Goal: Communication & Community: Participate in discussion

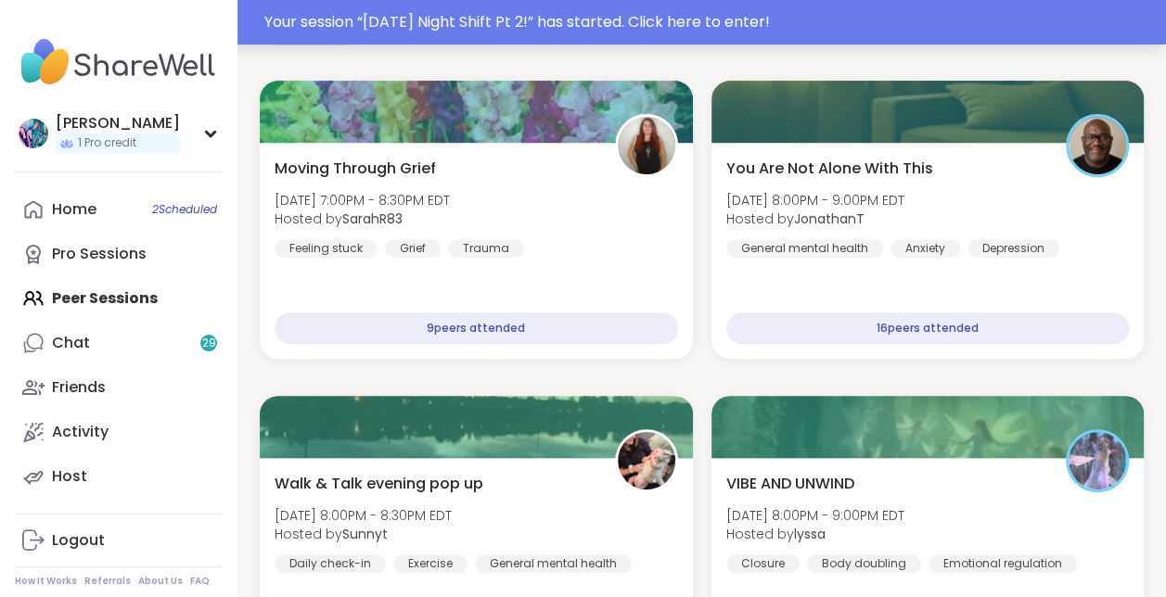
click at [709, 19] on div "Your session “ Saturday Night Shift Pt 2! ” has started. Click here to enter!" at bounding box center [709, 22] width 890 height 22
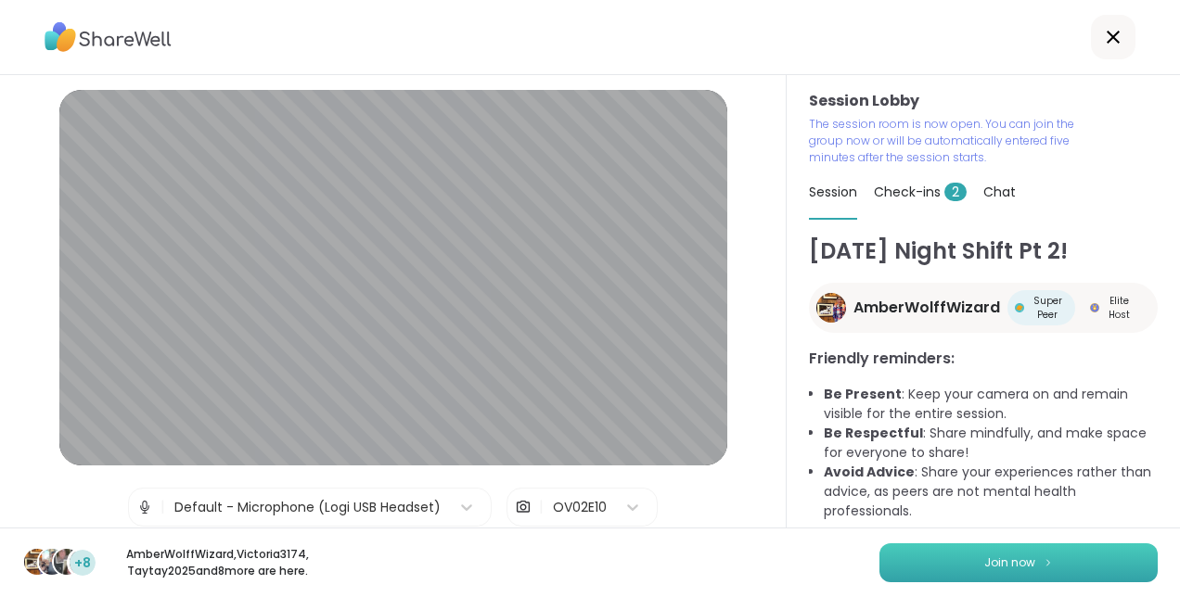
click at [1008, 559] on span "Join now" at bounding box center [1009, 563] width 51 height 17
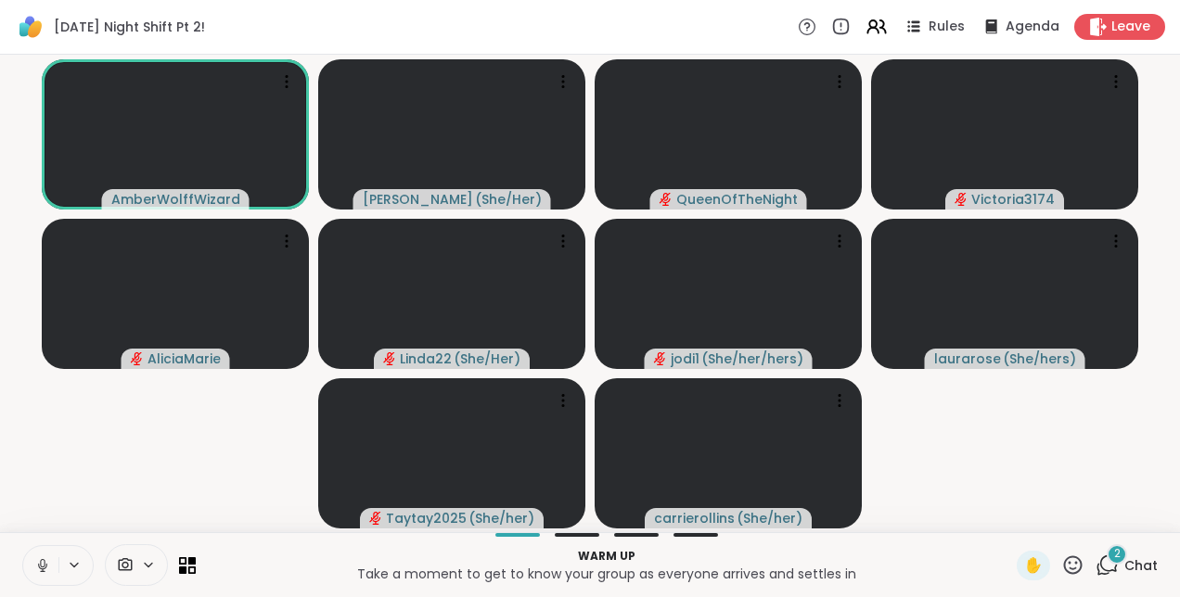
click at [48, 565] on icon at bounding box center [42, 565] width 17 height 17
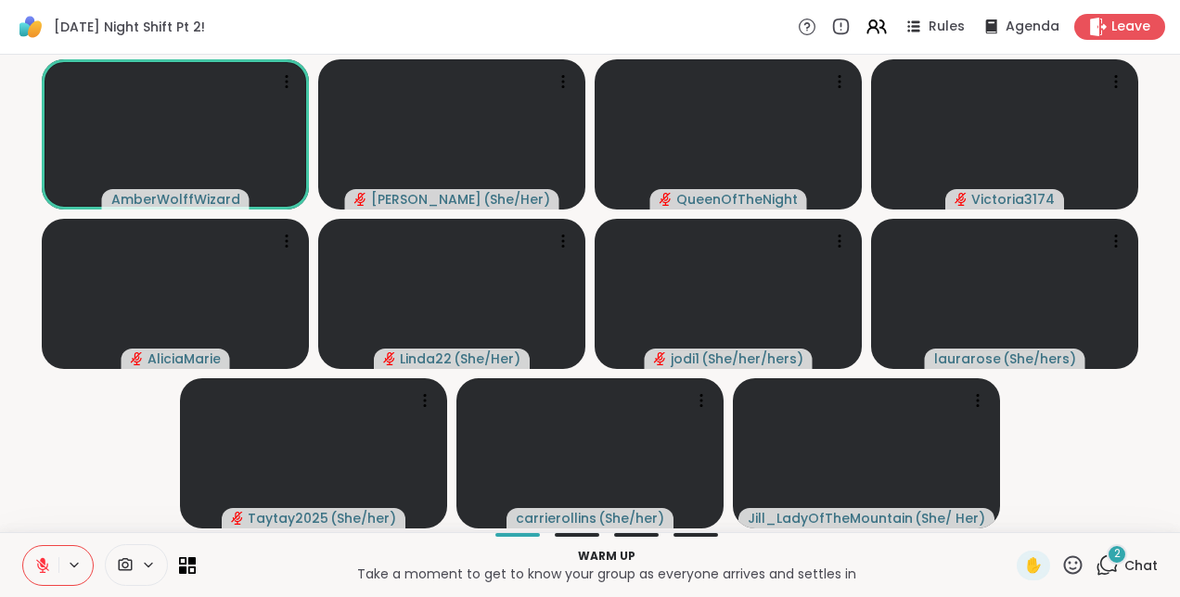
click at [53, 564] on button at bounding box center [40, 565] width 35 height 39
click at [49, 558] on icon at bounding box center [42, 565] width 17 height 17
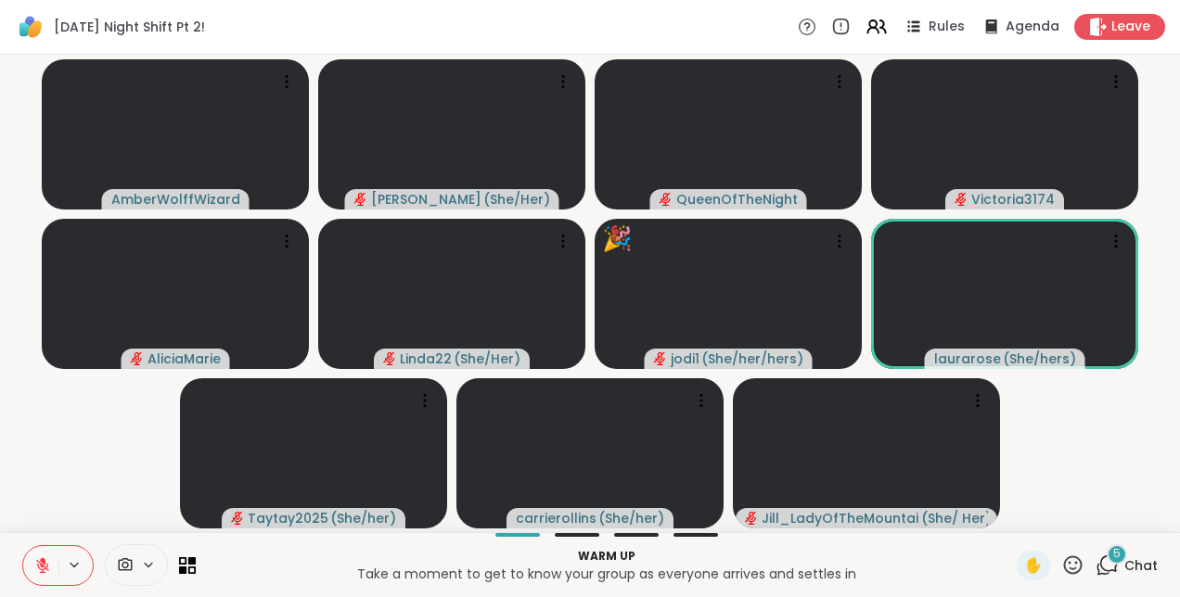
click at [1063, 566] on icon at bounding box center [1072, 565] width 23 height 23
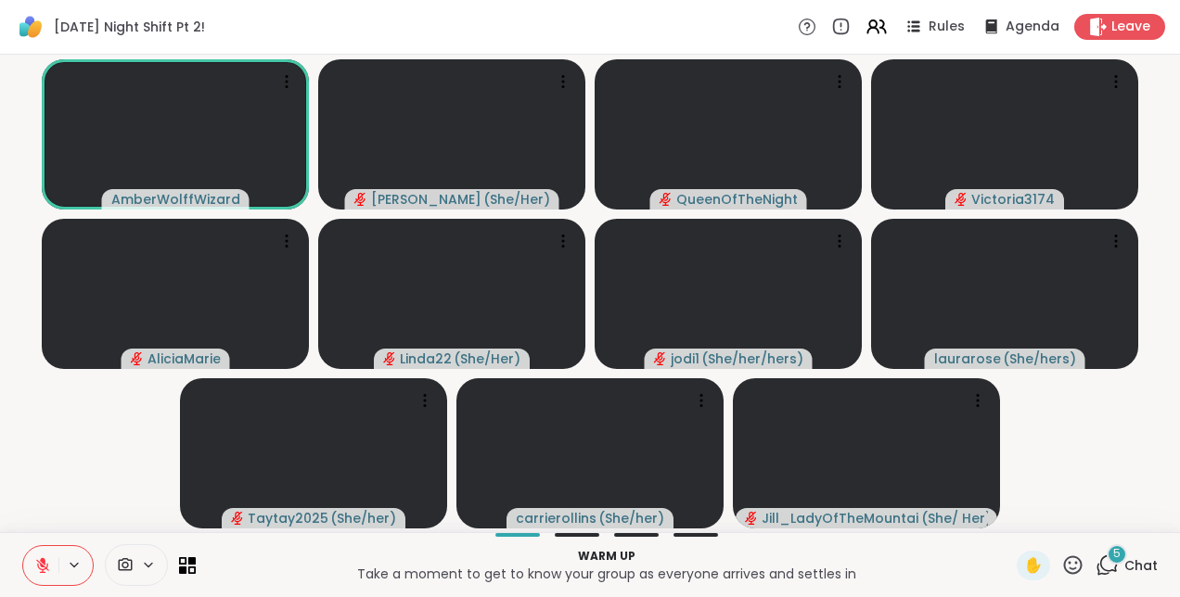
click at [916, 565] on p "Take a moment to get to know your group as everyone arrives and settles in" at bounding box center [606, 574] width 799 height 19
click at [150, 569] on icon at bounding box center [148, 565] width 15 height 16
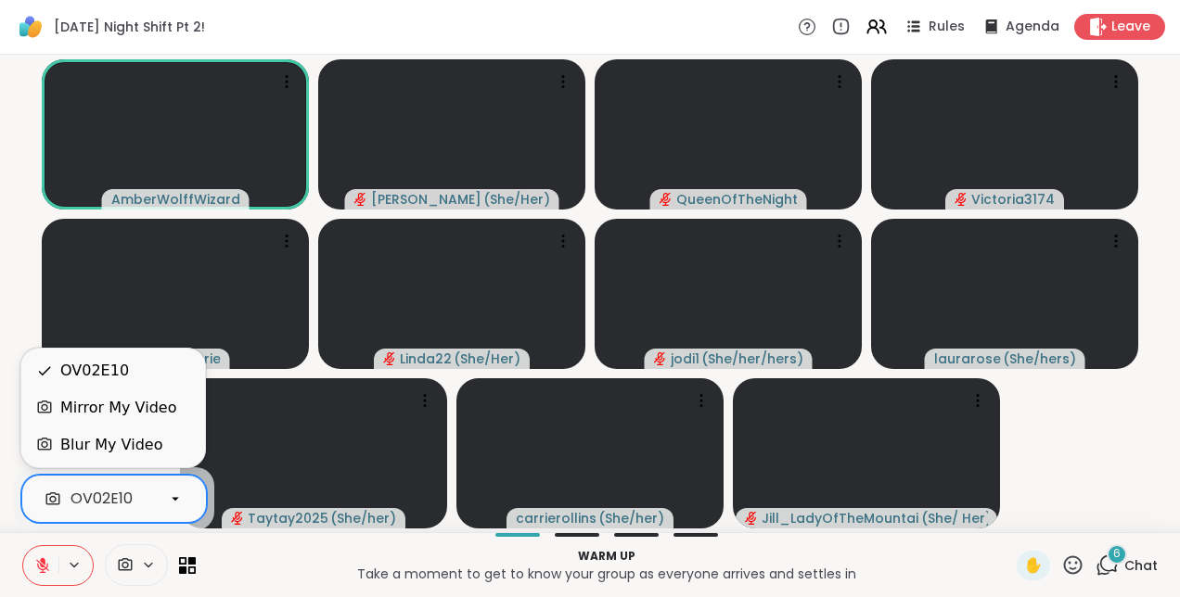
click at [176, 498] on icon at bounding box center [175, 500] width 7 height 4
click at [136, 451] on div "Blur My Video" at bounding box center [111, 445] width 102 height 22
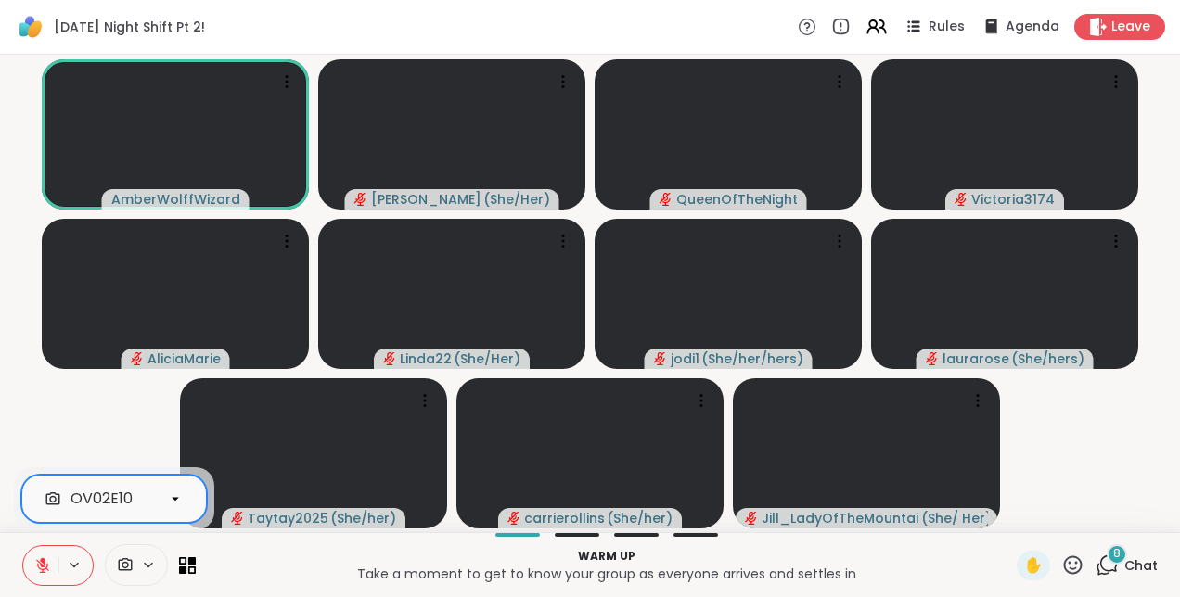
click at [247, 592] on div "option Blur My Video, selected. OV02E10 Warm up Take a moment to get to know yo…" at bounding box center [590, 564] width 1180 height 65
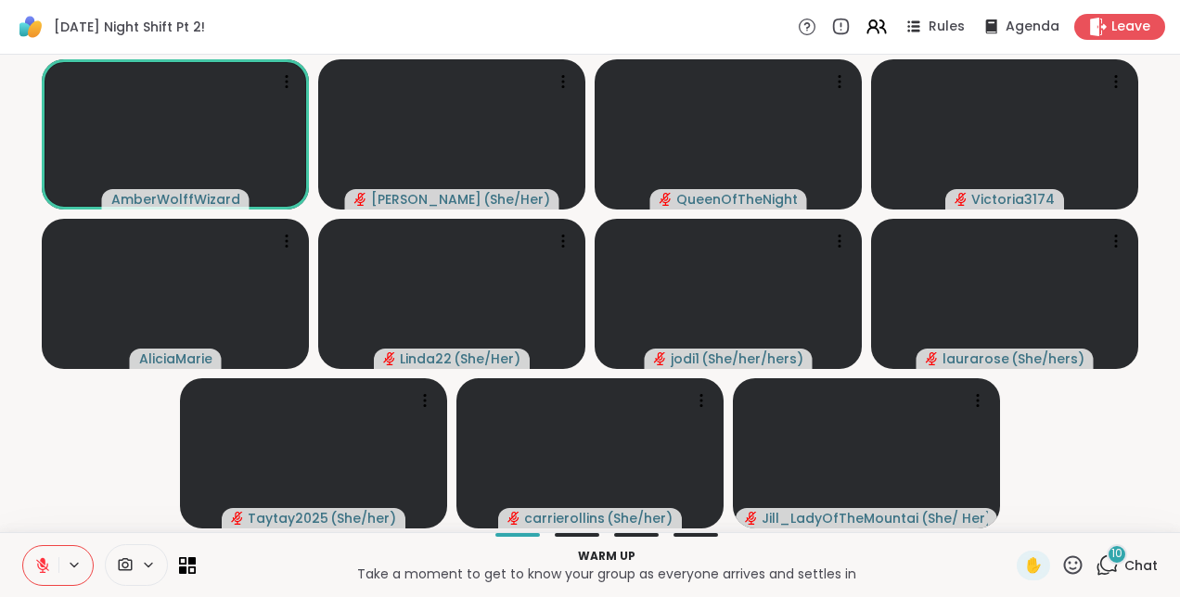
click at [1100, 570] on icon at bounding box center [1109, 564] width 18 height 17
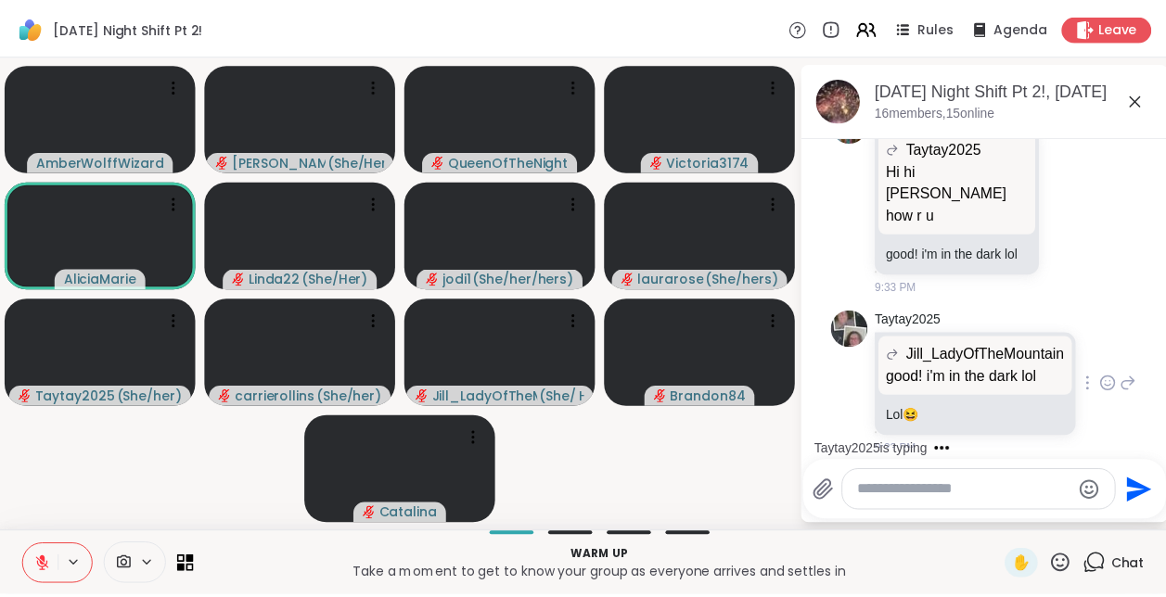
scroll to position [2057, 0]
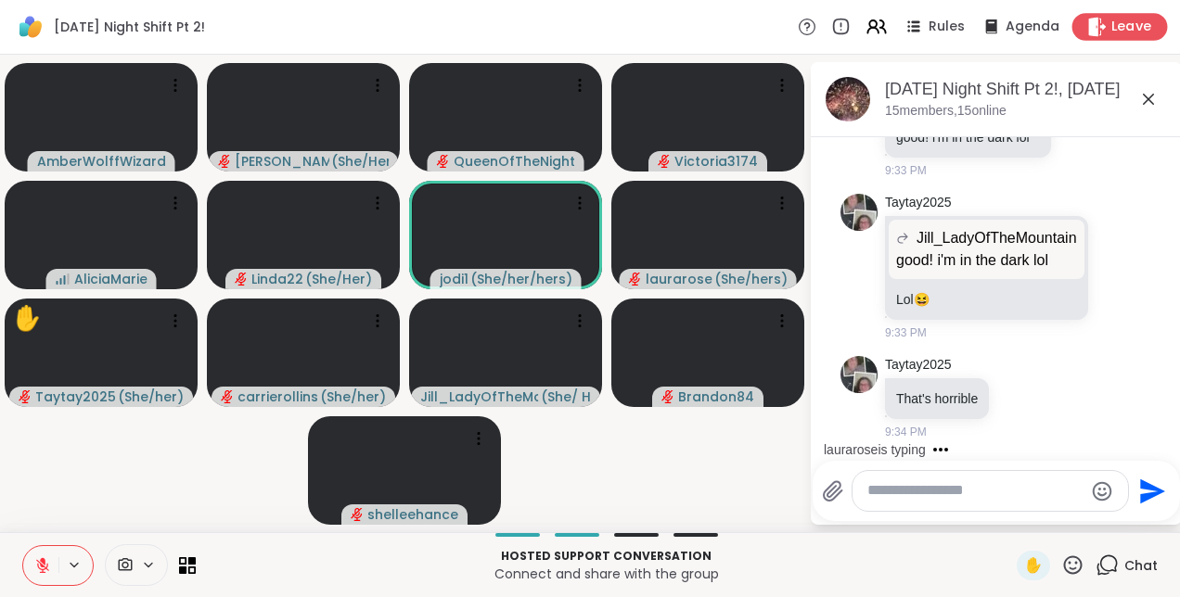
click at [1087, 31] on icon at bounding box center [1096, 26] width 19 height 19
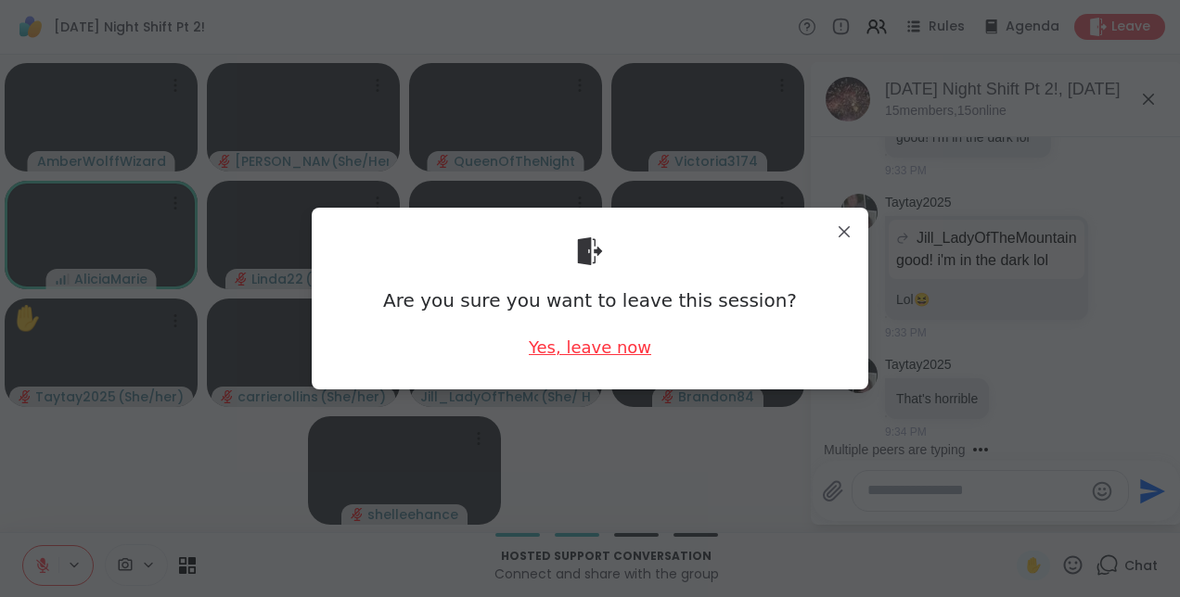
click at [554, 357] on div "Yes, leave now" at bounding box center [590, 347] width 122 height 23
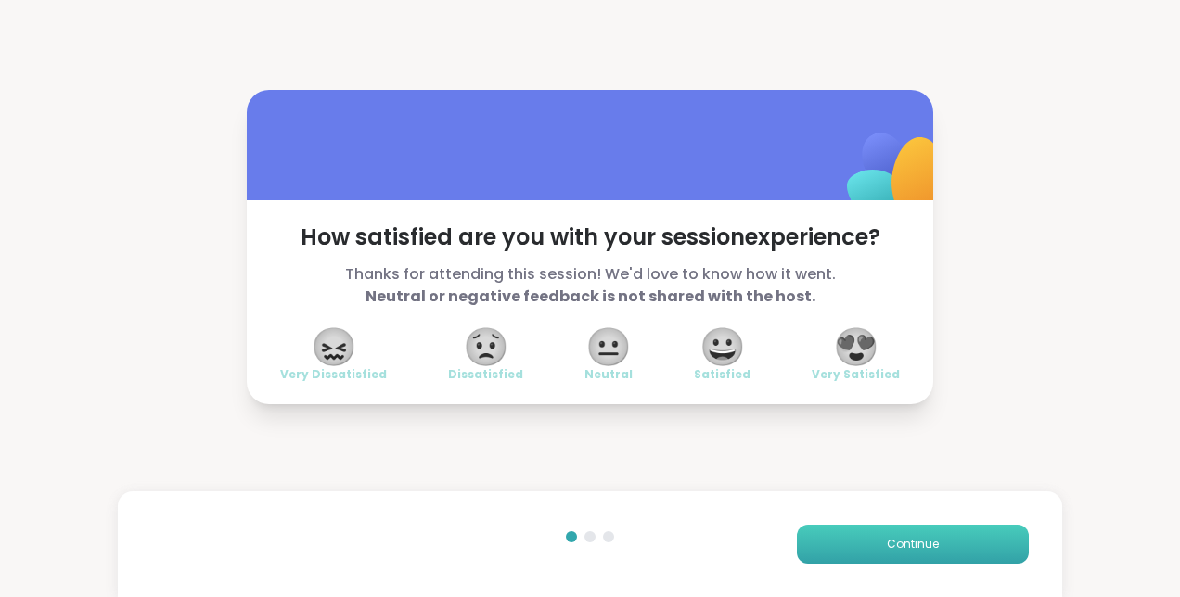
click at [902, 551] on span "Continue" at bounding box center [913, 544] width 52 height 17
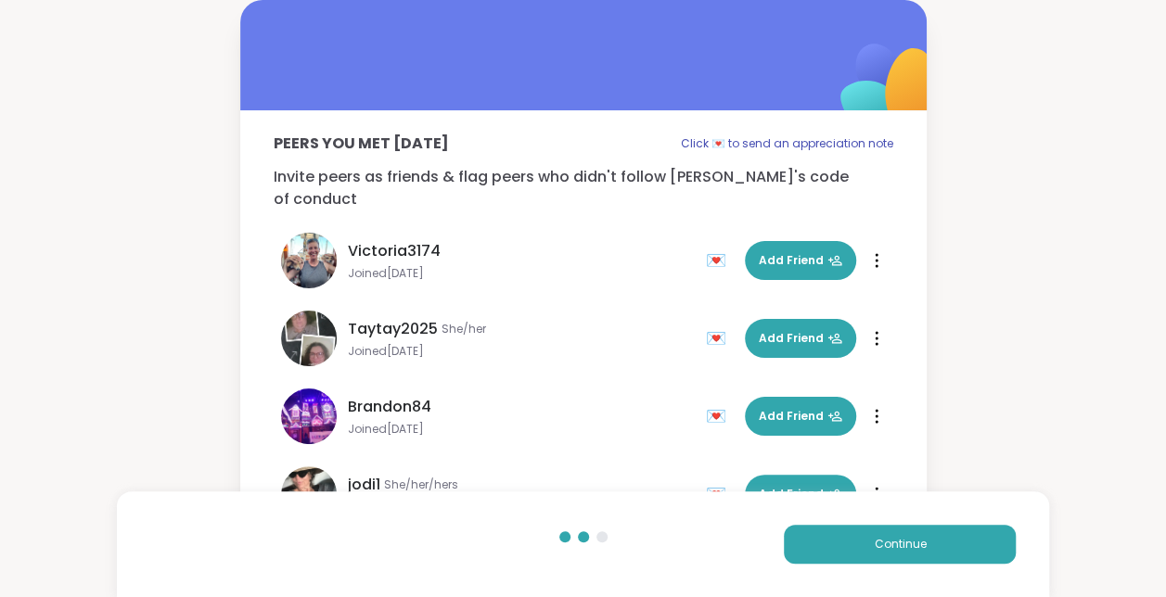
click at [1055, 306] on div "Peers you met today Click 💌 to send an appreciation note Invite peers as friend…" at bounding box center [583, 296] width 1166 height 593
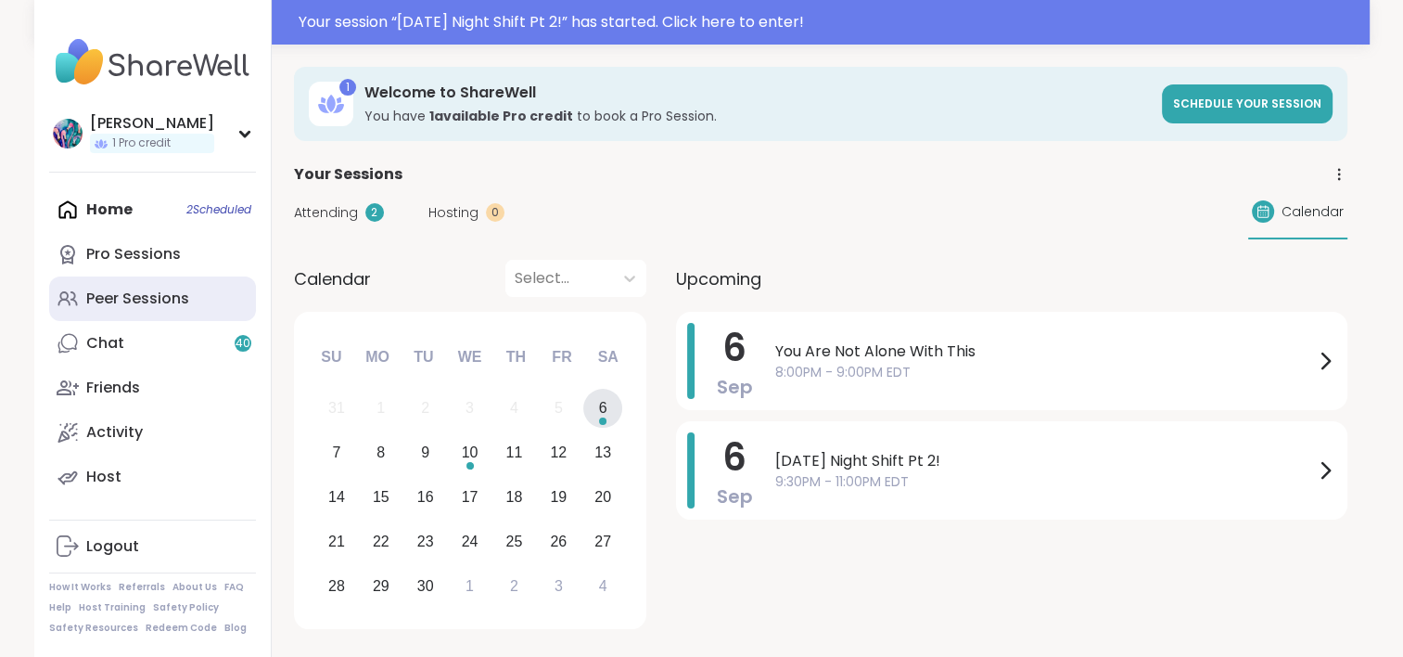
click at [126, 304] on div "Peer Sessions" at bounding box center [137, 298] width 103 height 20
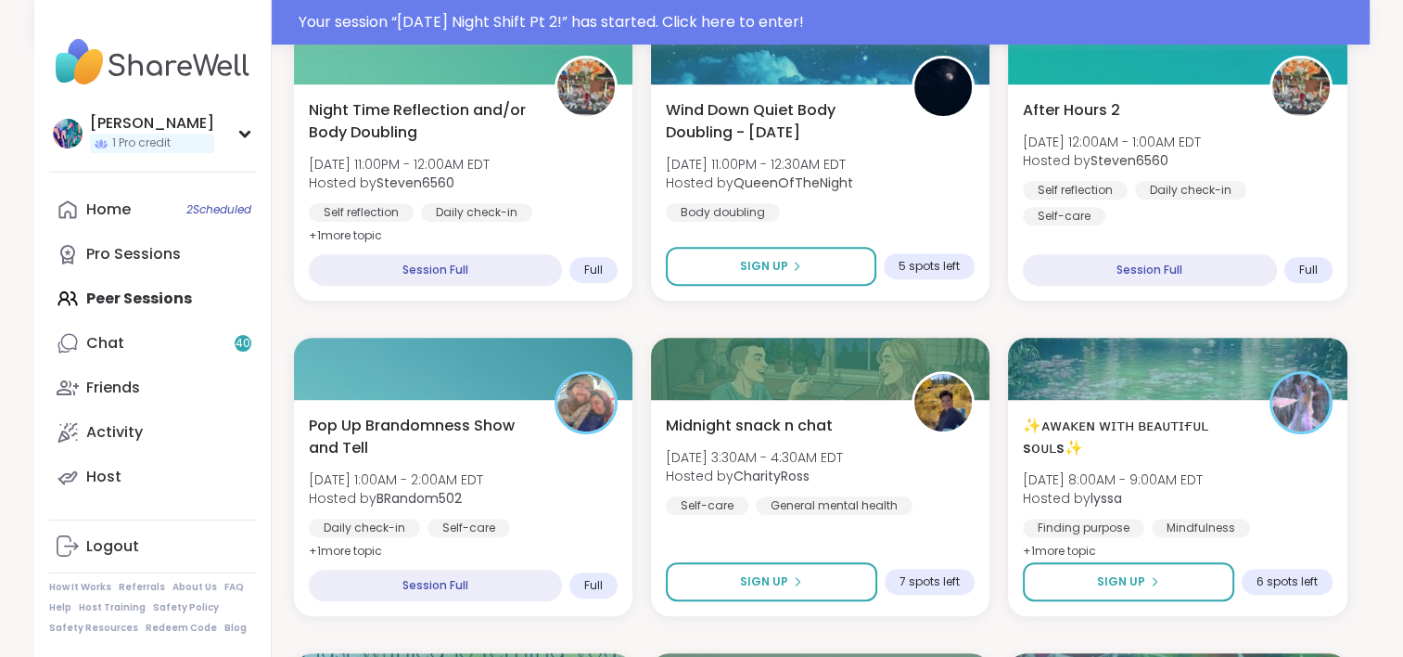
scroll to position [742, 0]
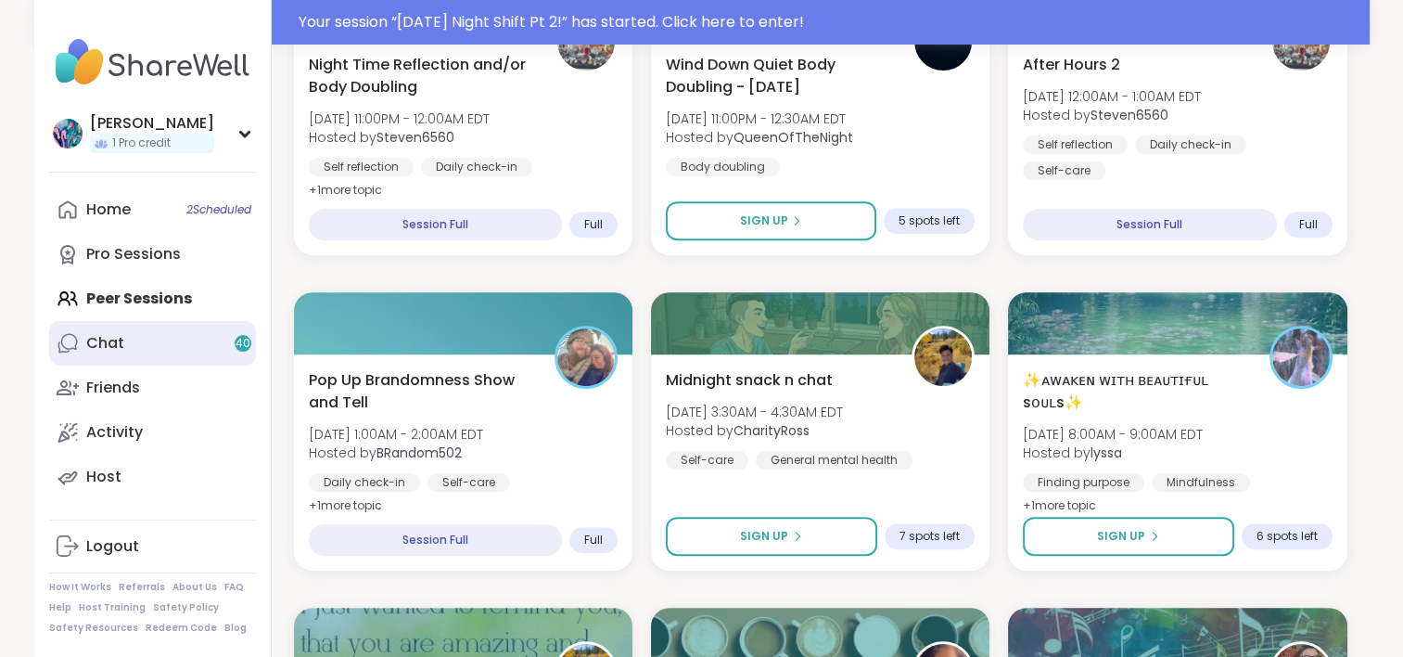
click at [189, 340] on link "Chat 40" at bounding box center [152, 343] width 207 height 45
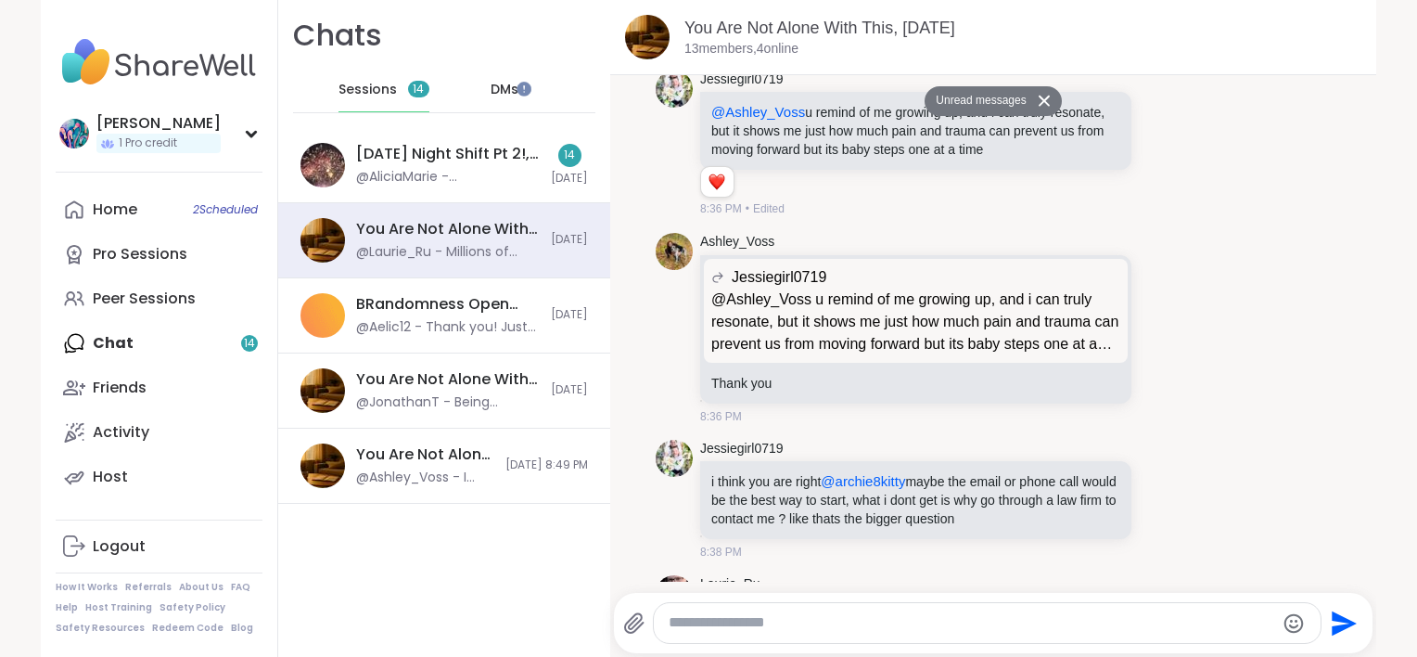
scroll to position [6388, 0]
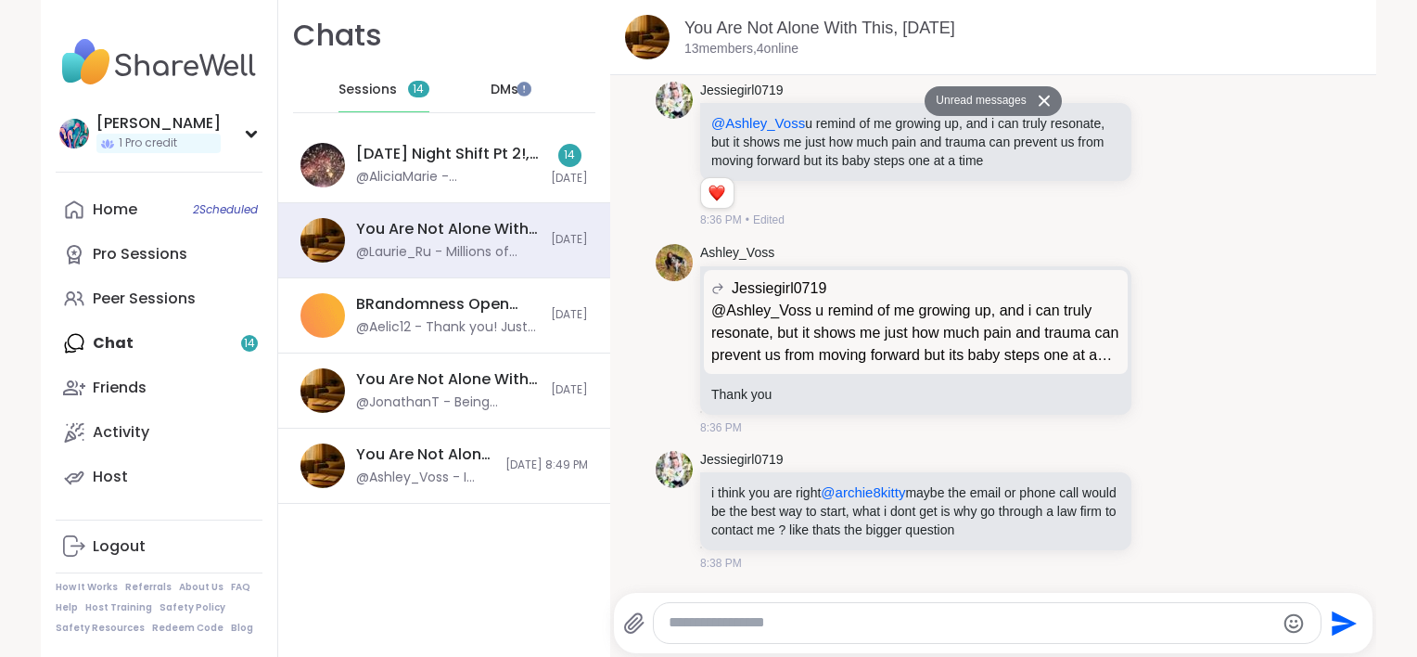
click at [491, 84] on span "DMs" at bounding box center [505, 90] width 28 height 19
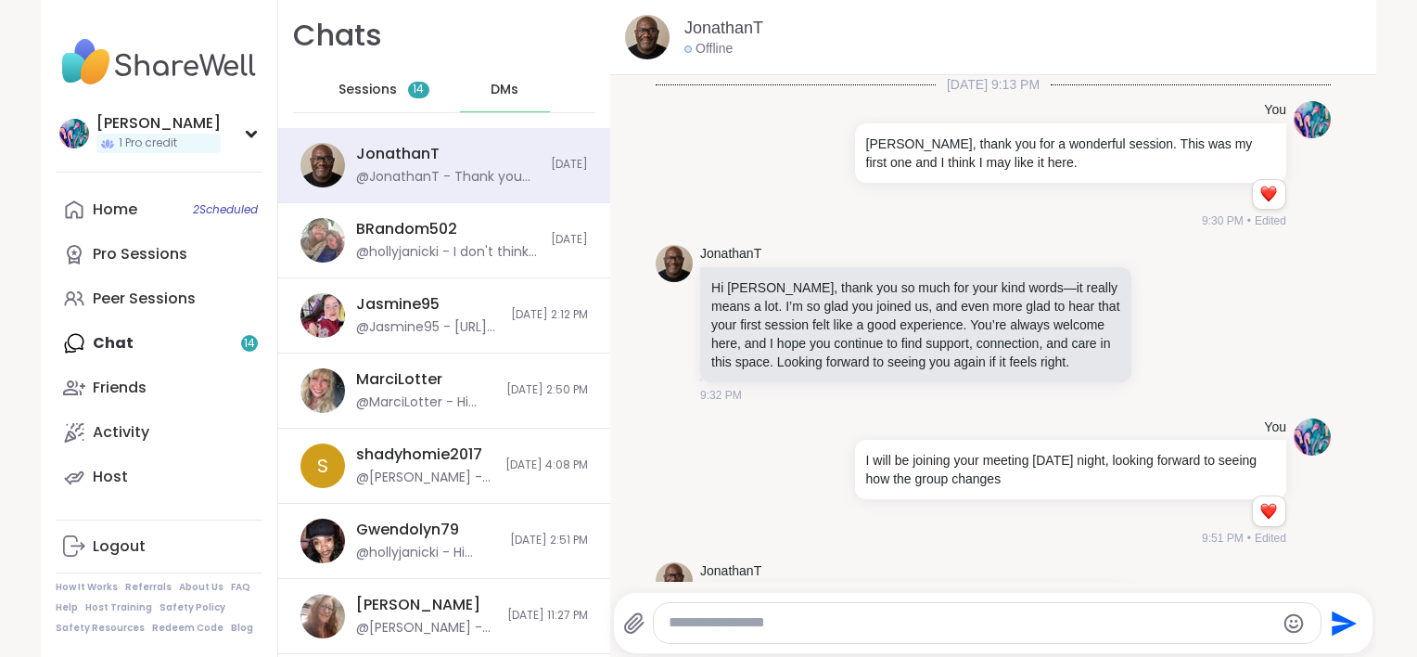
scroll to position [4003, 0]
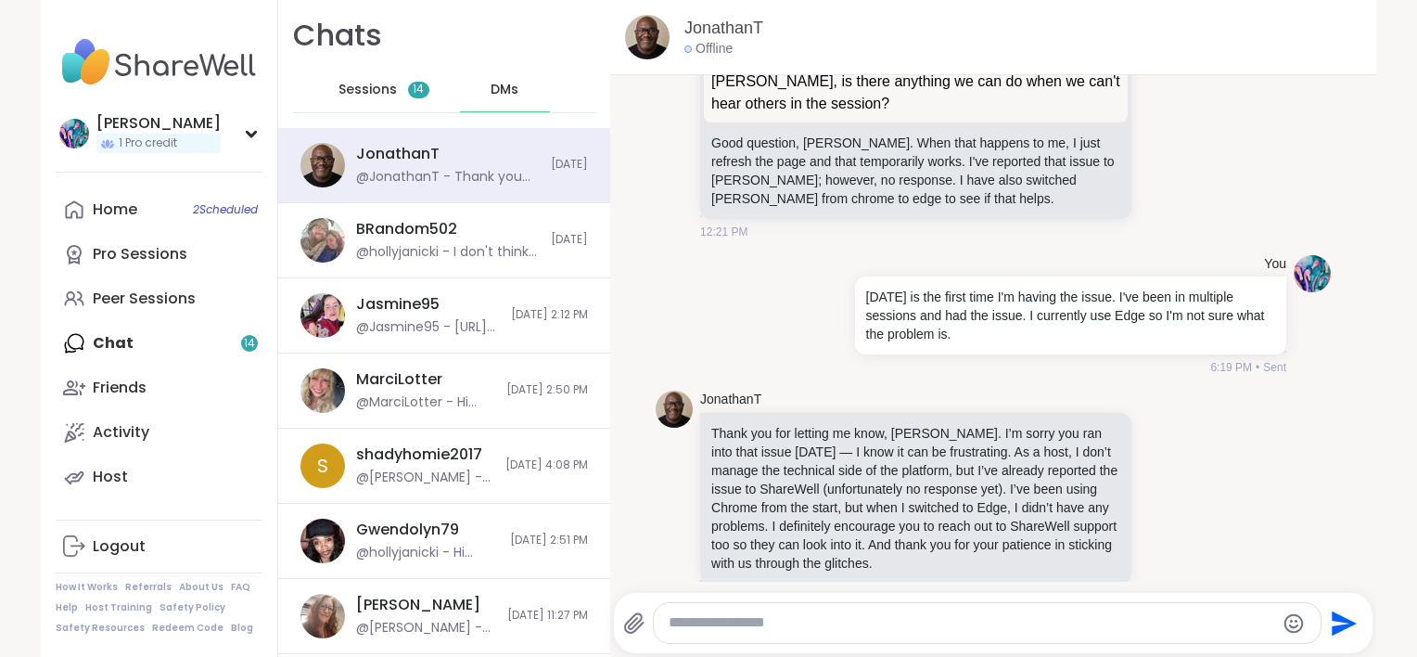
click at [353, 90] on span "Sessions" at bounding box center [368, 90] width 58 height 19
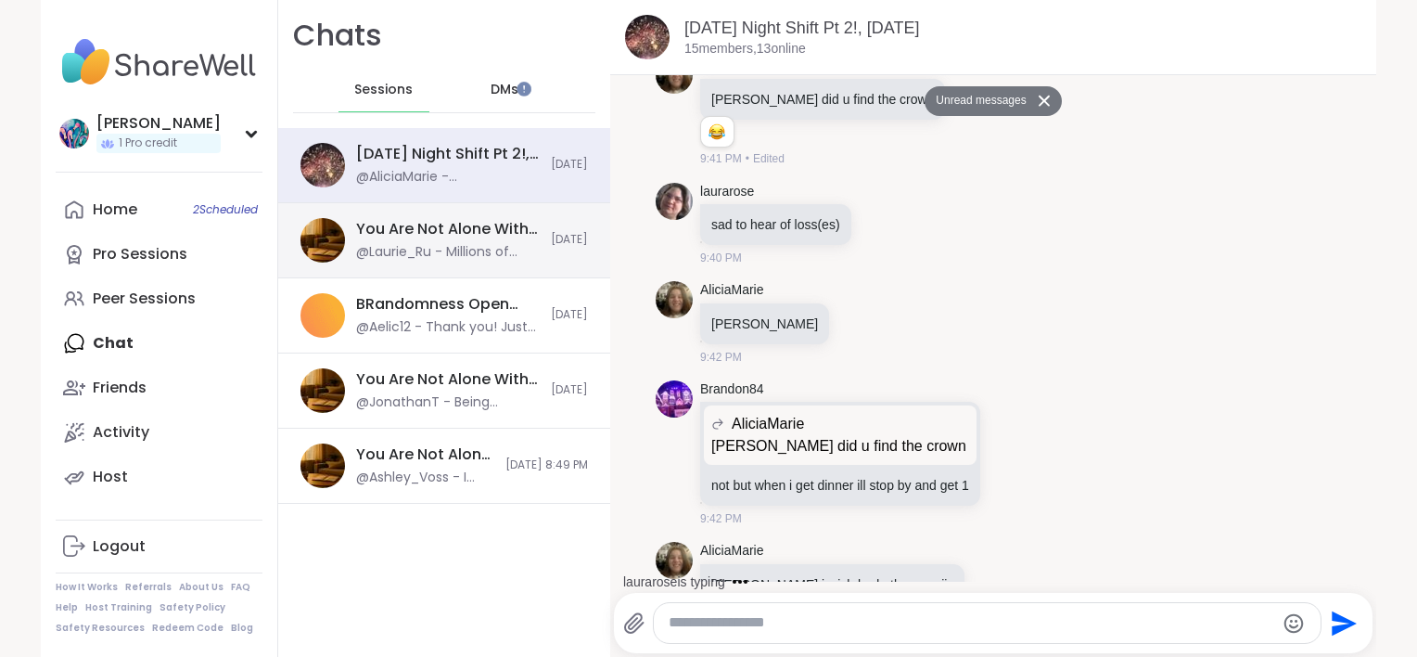
click at [414, 244] on div "@Laurie_Ru - Millions of people experience hurt every day. [PERSON_NAME]'re no …" at bounding box center [448, 252] width 184 height 19
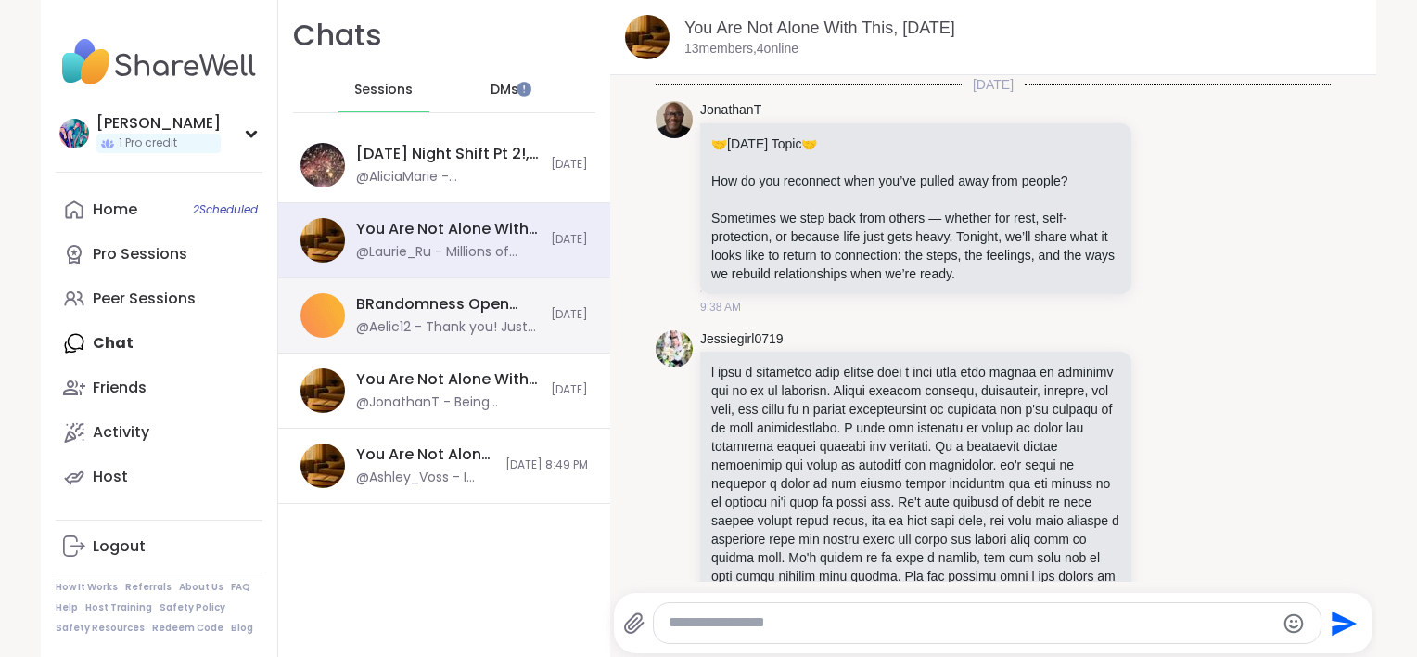
scroll to position [8551, 0]
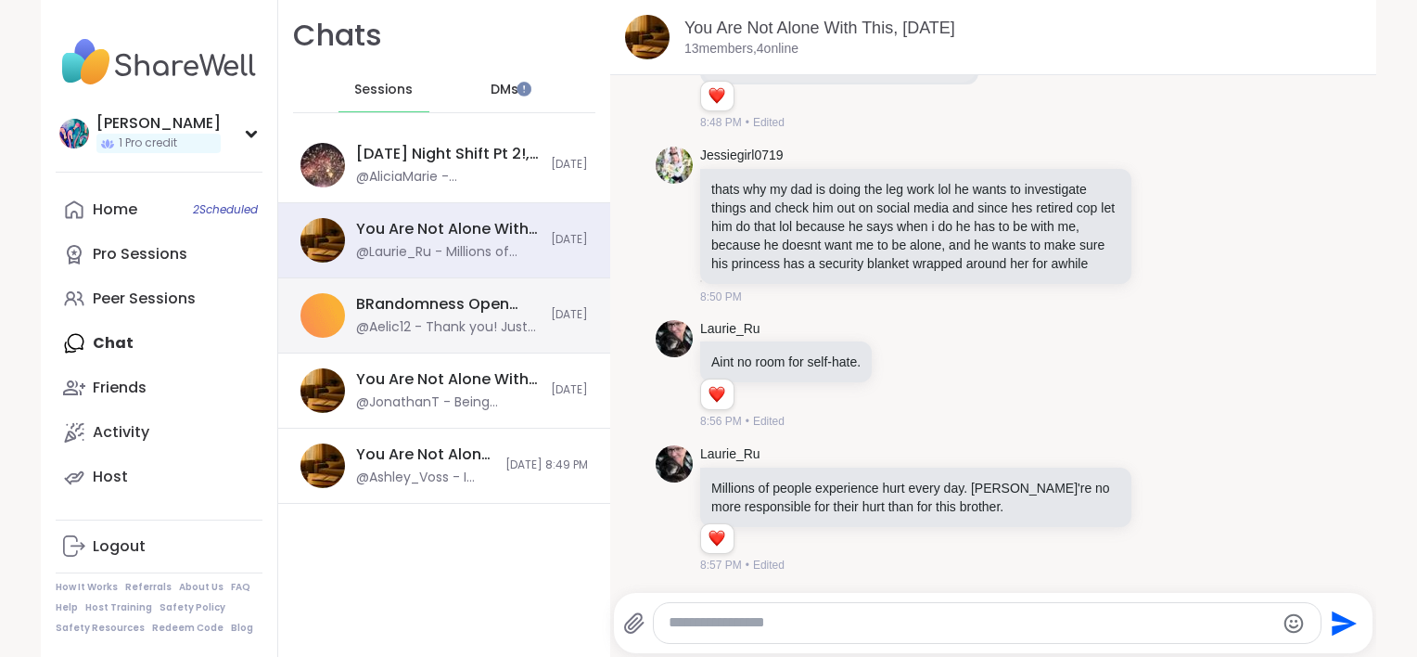
click at [426, 312] on div "BRandomness Open Forum For 'Em, [DATE]" at bounding box center [448, 304] width 184 height 20
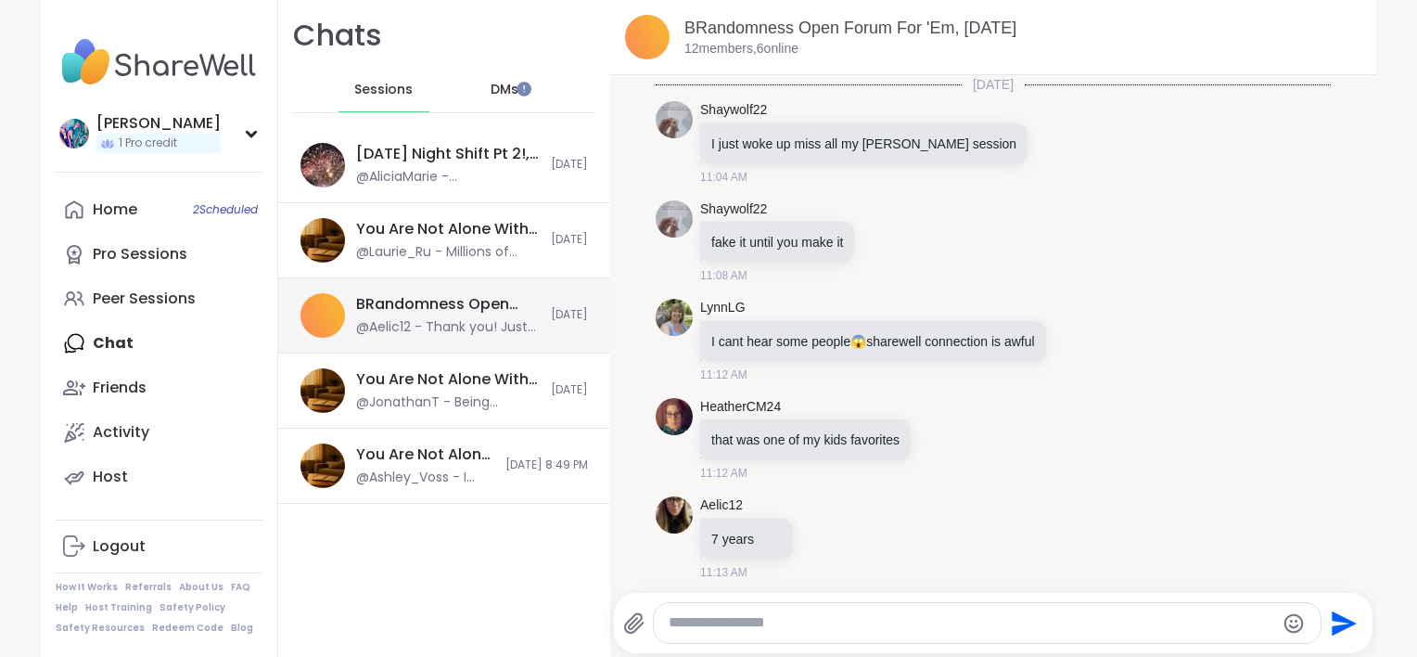
scroll to position [6489, 0]
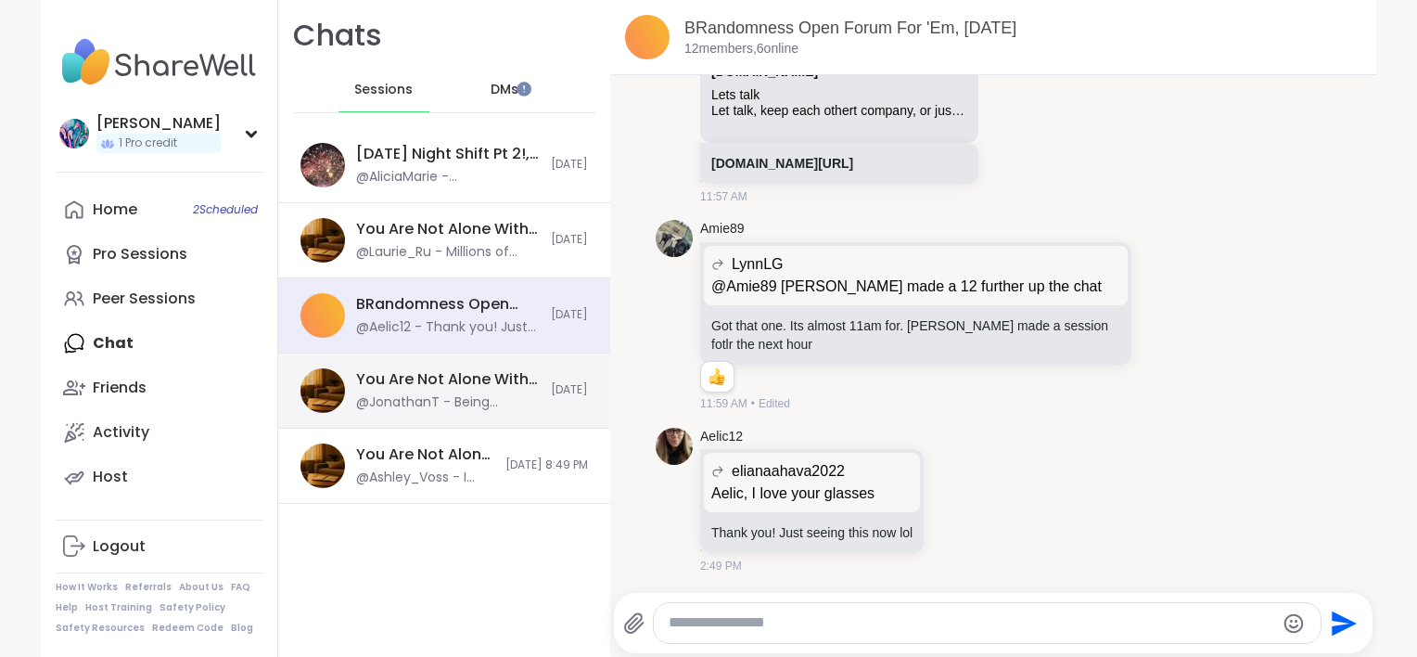
click at [424, 377] on div "You Are Not Alone With This, [DATE]" at bounding box center [448, 379] width 184 height 20
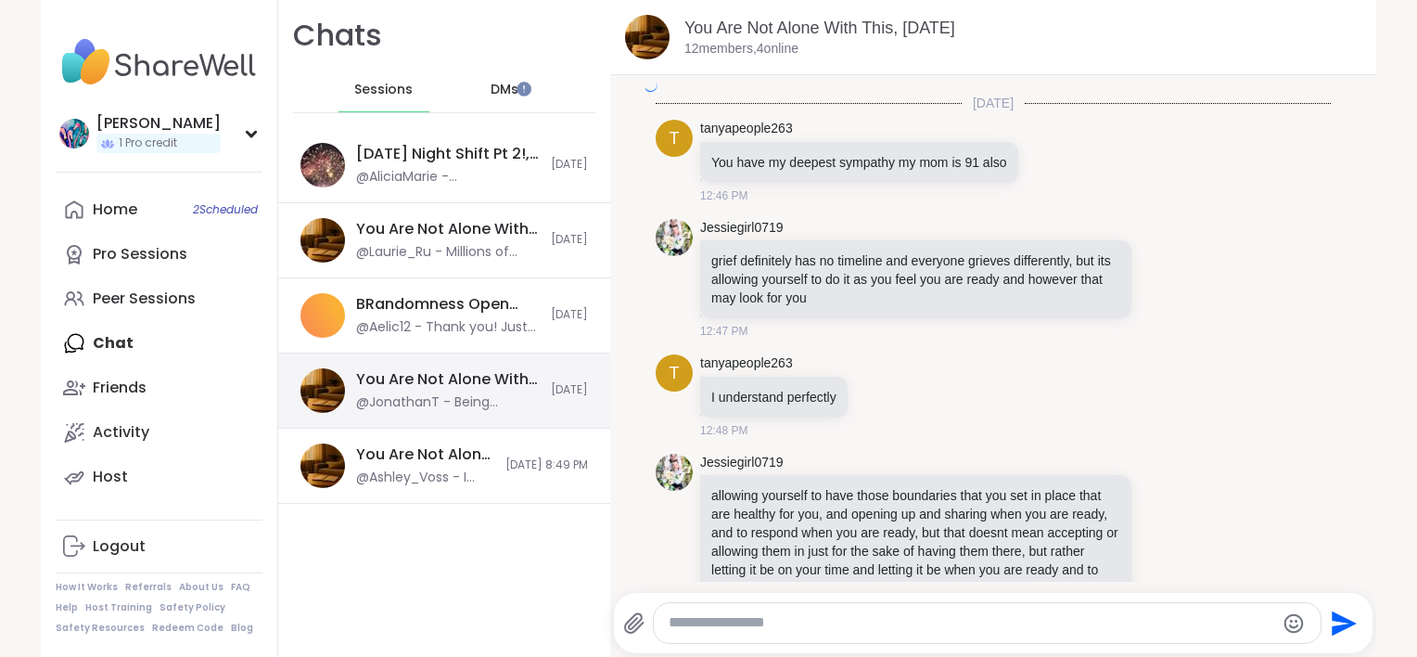
scroll to position [5123, 0]
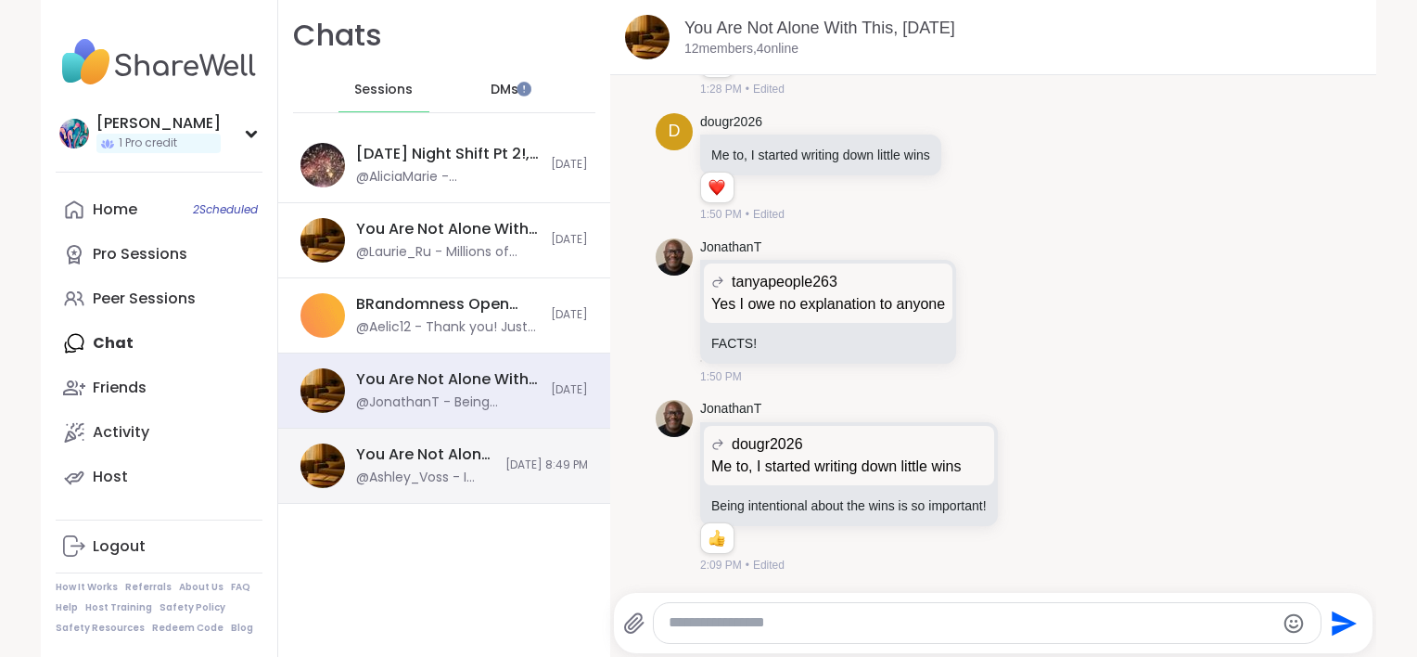
click at [439, 440] on div "You Are Not Alone With This, [DATE] @[PERSON_NAME] - I feel deflated [DATE]. I …" at bounding box center [444, 465] width 332 height 75
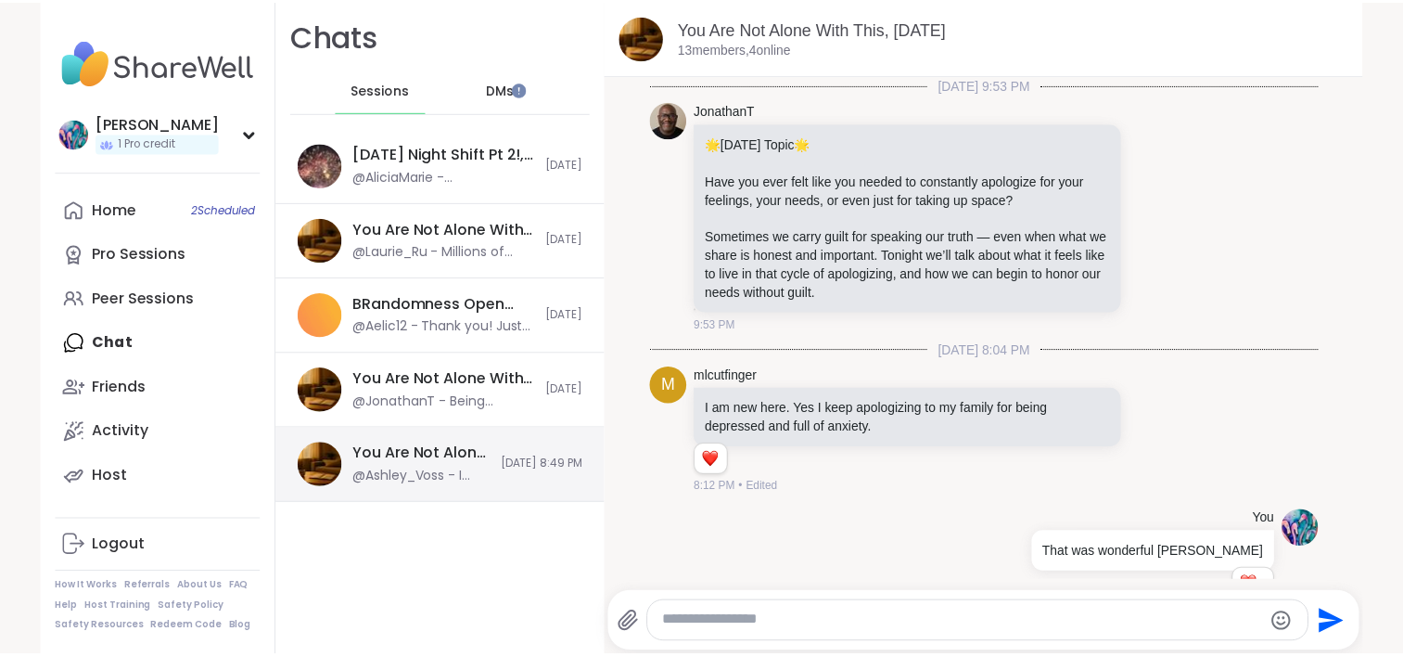
scroll to position [2252, 0]
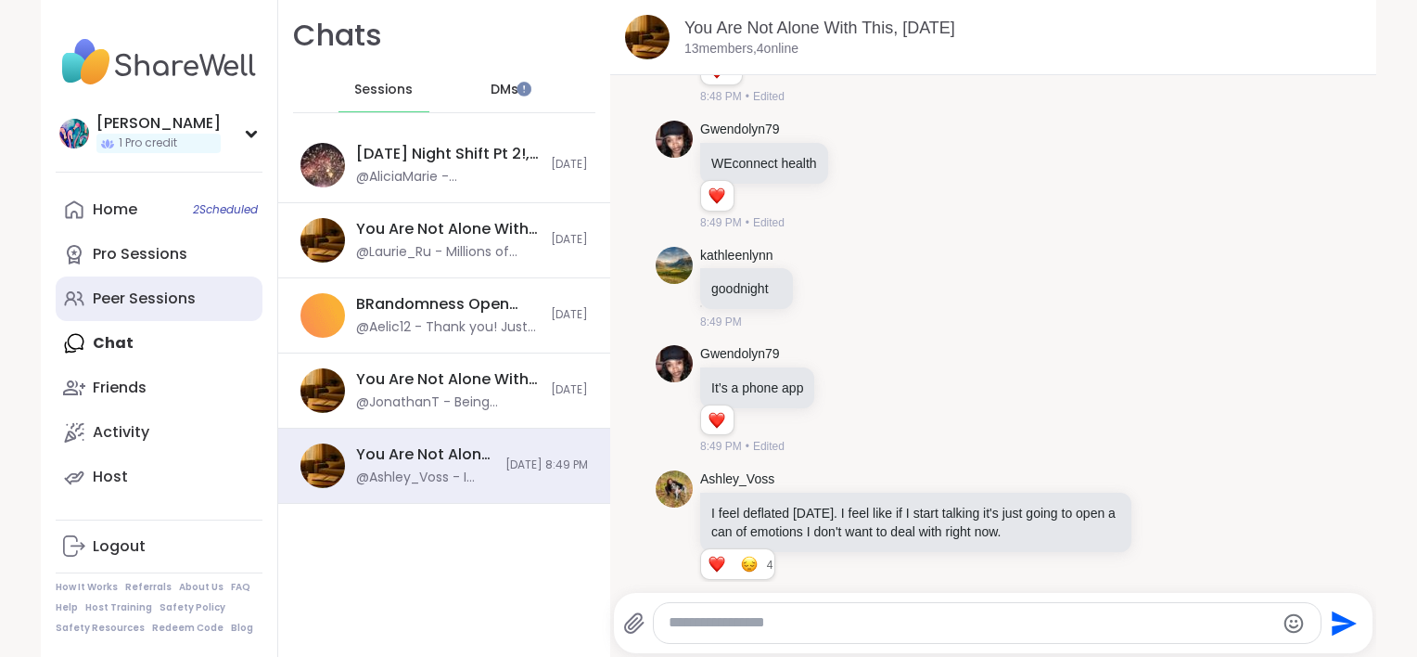
click at [203, 289] on link "Peer Sessions" at bounding box center [159, 298] width 207 height 45
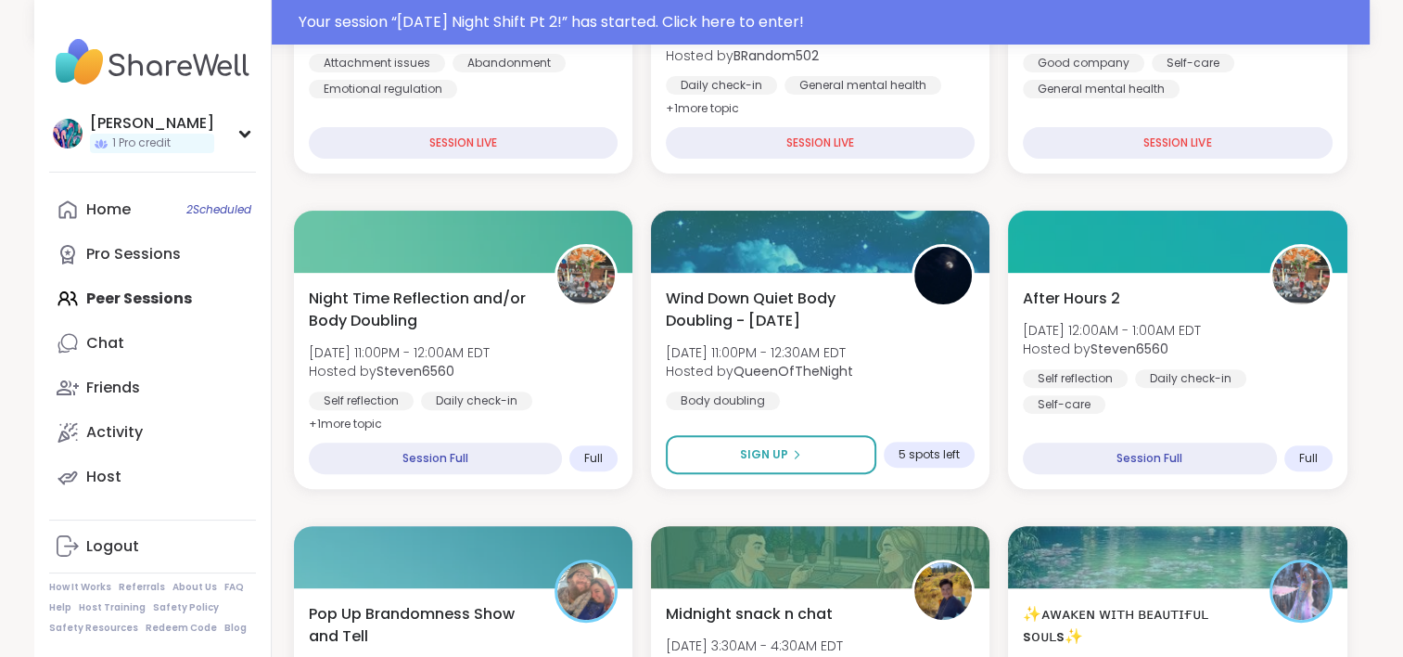
scroll to position [556, 0]
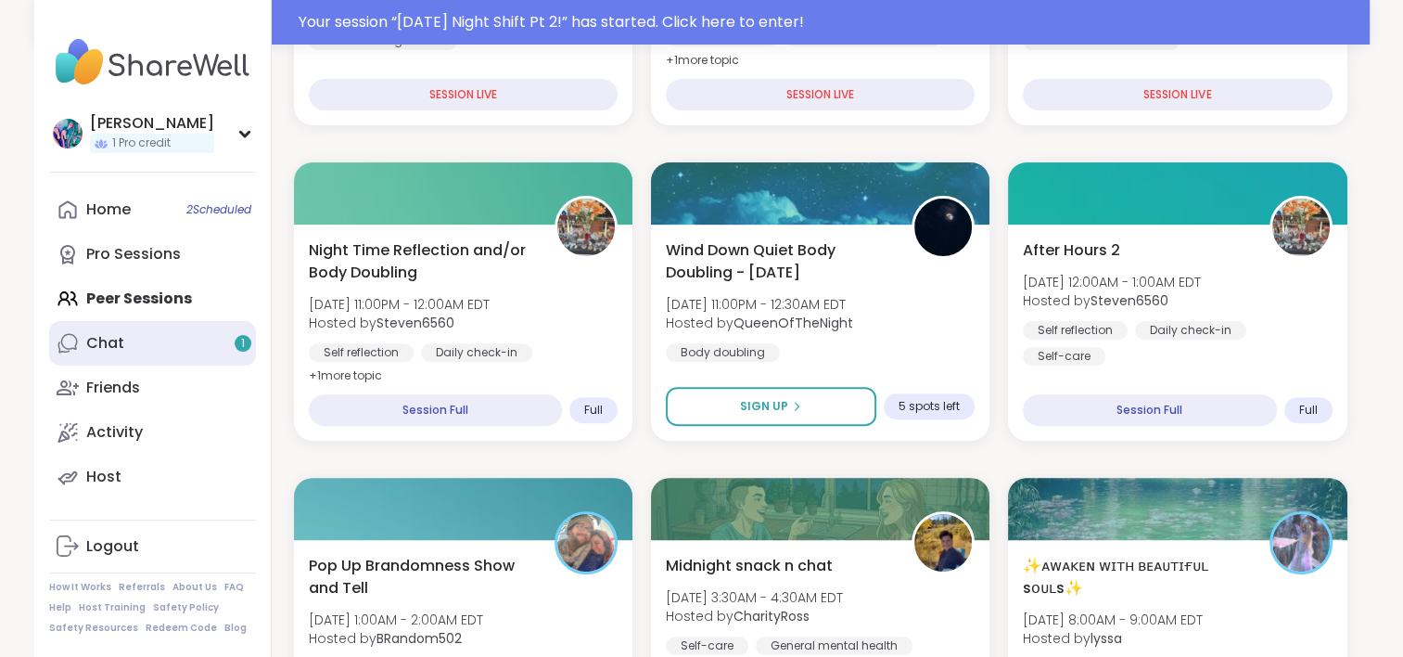
click at [191, 352] on link "Chat 1" at bounding box center [152, 343] width 207 height 45
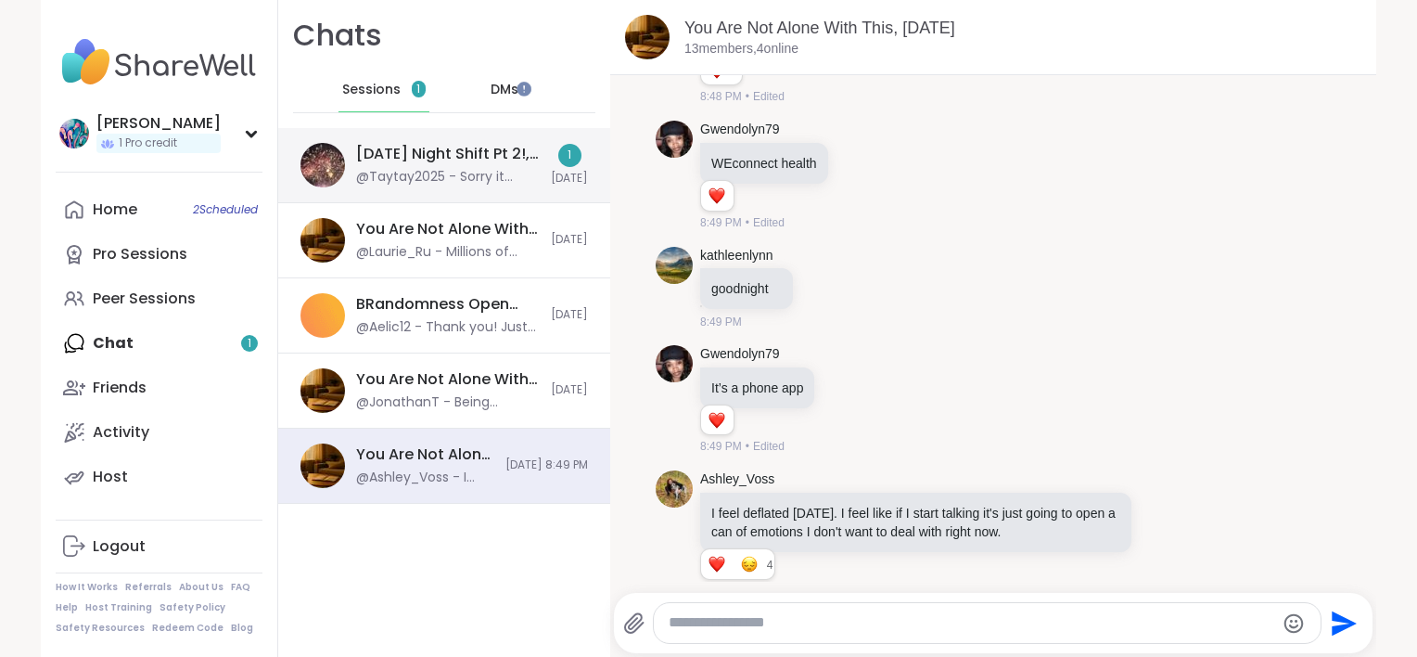
click at [442, 174] on div "@Taytay2025 - Sorry it disconnected on me" at bounding box center [448, 177] width 184 height 19
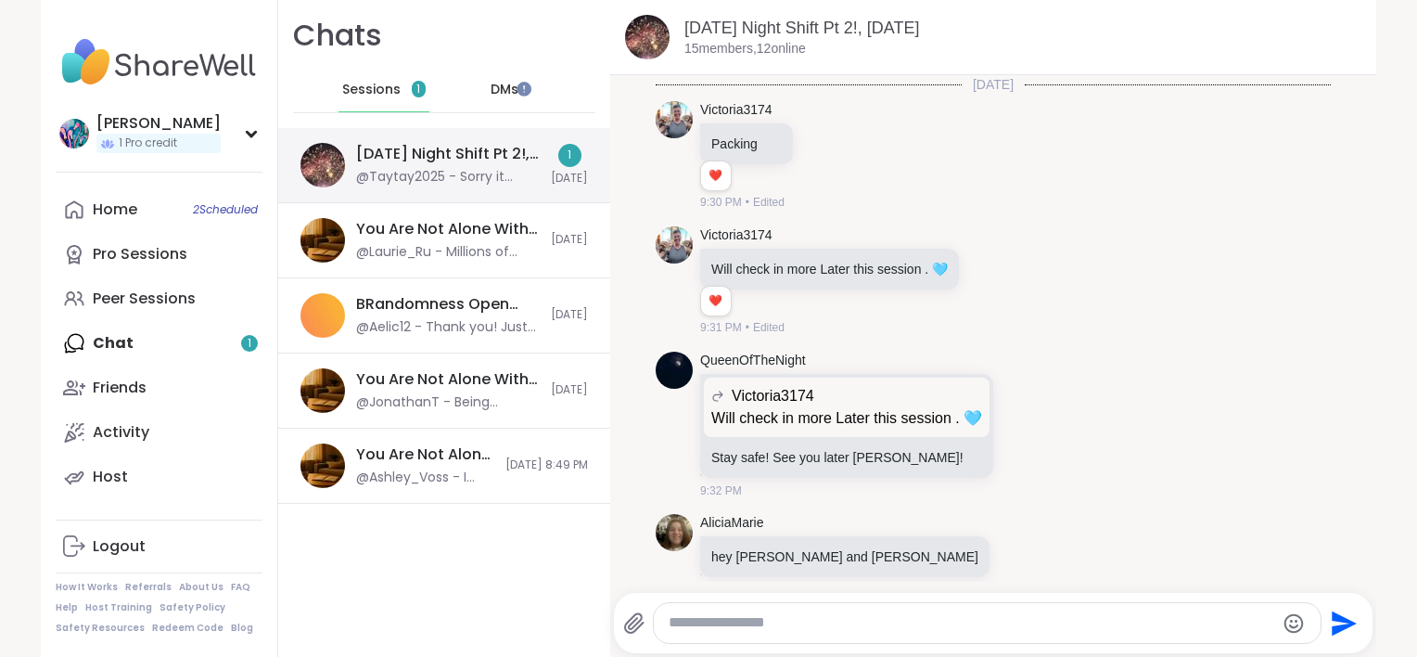
scroll to position [3498, 0]
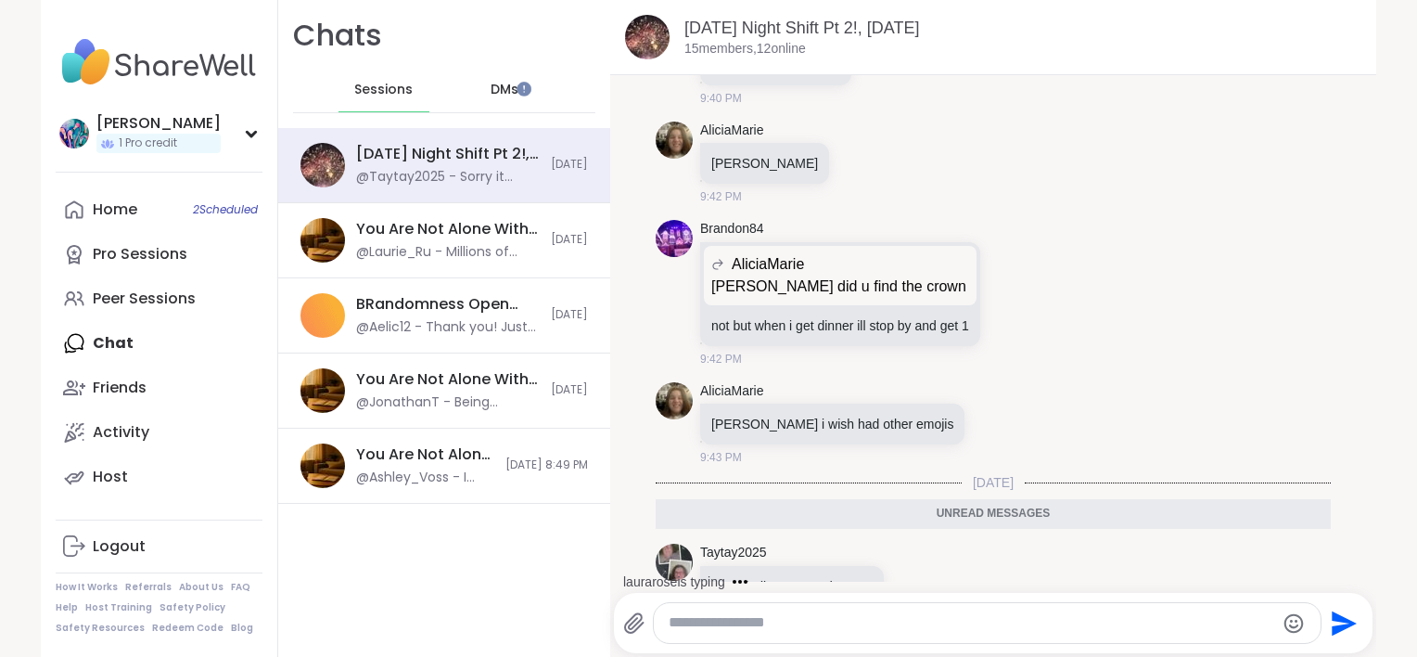
click at [491, 96] on span "DMs" at bounding box center [505, 90] width 28 height 19
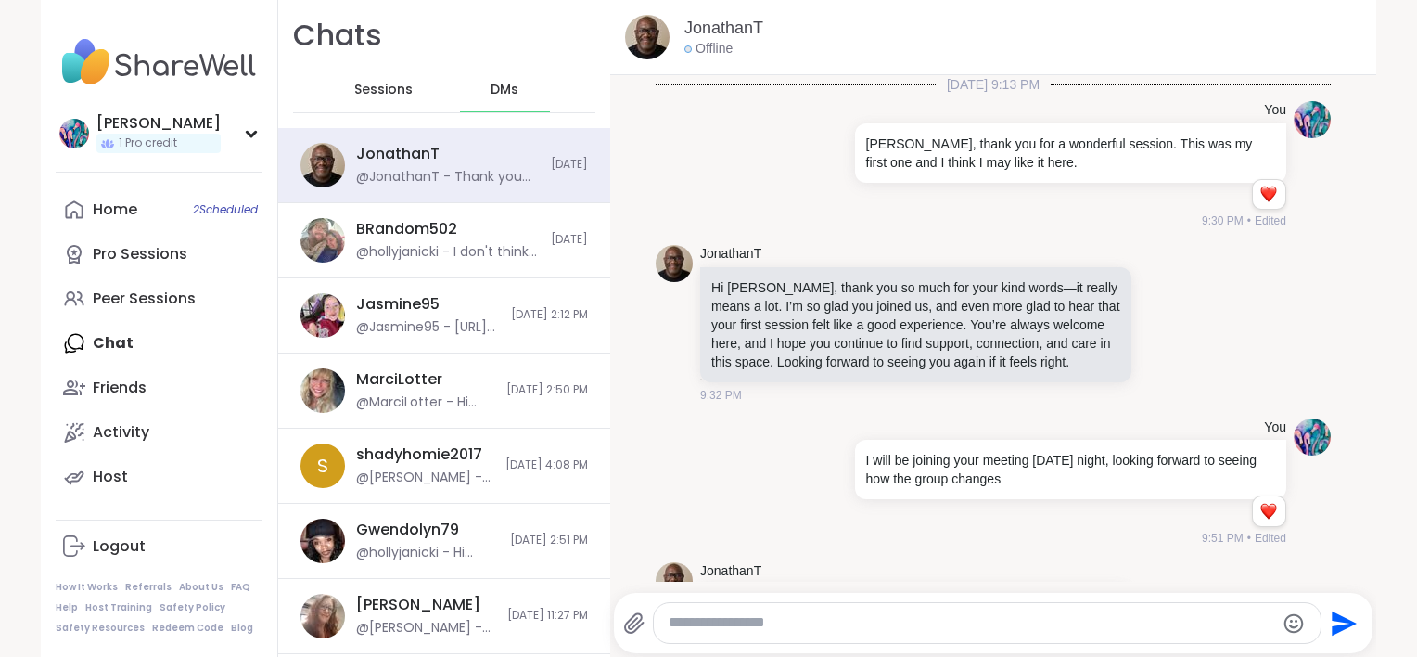
scroll to position [4003, 0]
